Goal: Check status: Check status

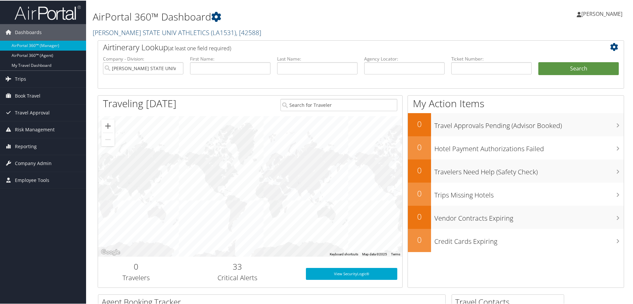
click at [182, 29] on link "MCNEESE STATE UNIV ATHLETICS ( LA1531 ) , [ 42588 ]" at bounding box center [177, 31] width 169 height 9
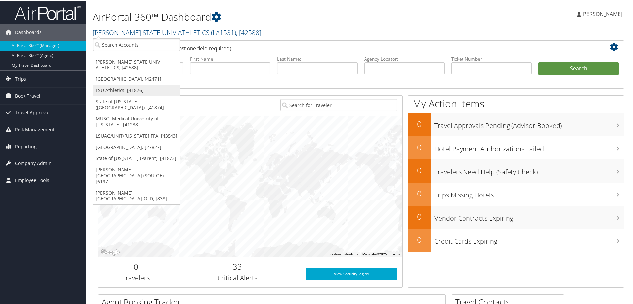
click at [124, 95] on link "LSU Athletics, [41876]" at bounding box center [136, 89] width 87 height 11
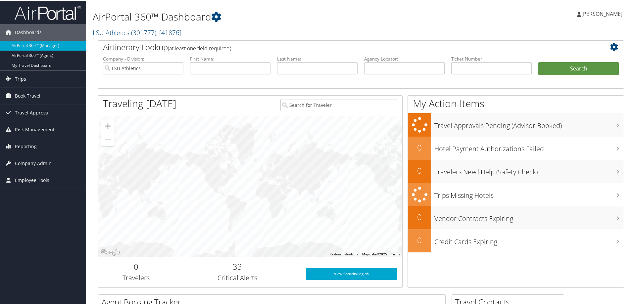
click at [38, 113] on span "Travel Approval" at bounding box center [32, 112] width 35 height 17
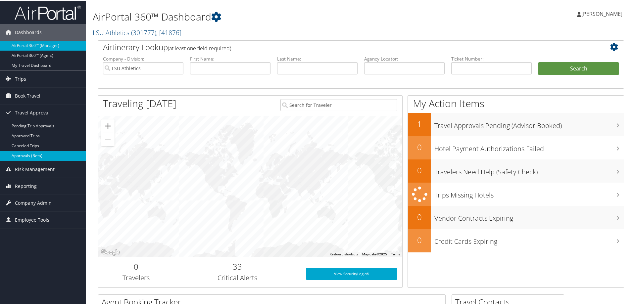
click at [44, 153] on link "Approvals (Beta)" at bounding box center [43, 155] width 86 height 10
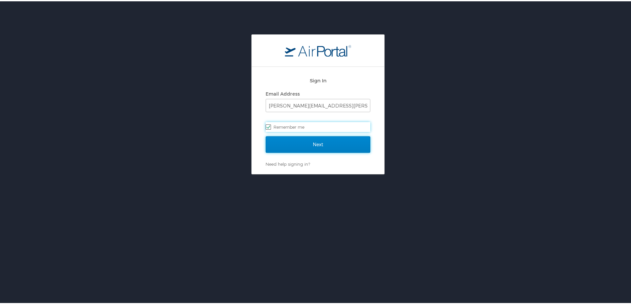
click at [298, 141] on input "Next" at bounding box center [318, 143] width 105 height 17
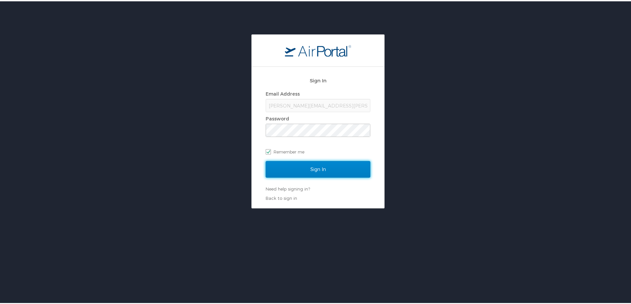
click at [300, 168] on input "Sign In" at bounding box center [318, 168] width 105 height 17
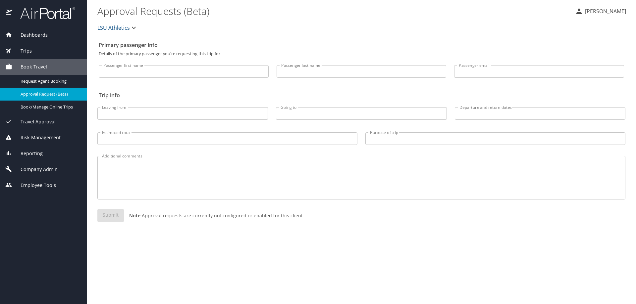
click at [37, 122] on span "Travel Approval" at bounding box center [33, 121] width 43 height 7
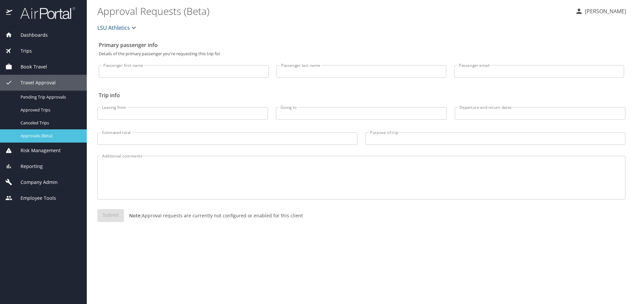
click at [47, 138] on span "Approvals (Beta)" at bounding box center [50, 136] width 58 height 6
